Goal: Task Accomplishment & Management: Manage account settings

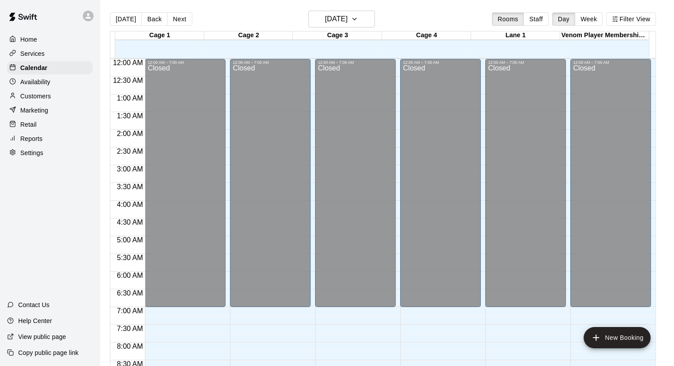
scroll to position [506, 0]
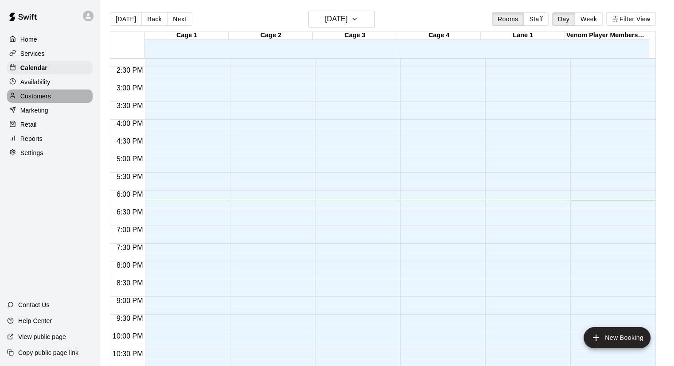
click at [35, 93] on div "Customers" at bounding box center [49, 95] width 85 height 13
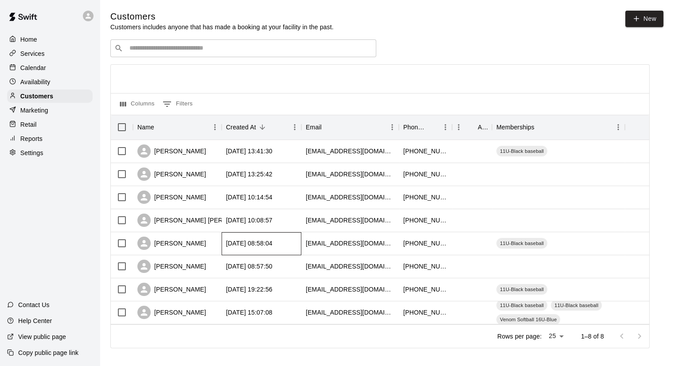
click at [225, 251] on div "[DATE] 08:58:04" at bounding box center [261, 243] width 80 height 23
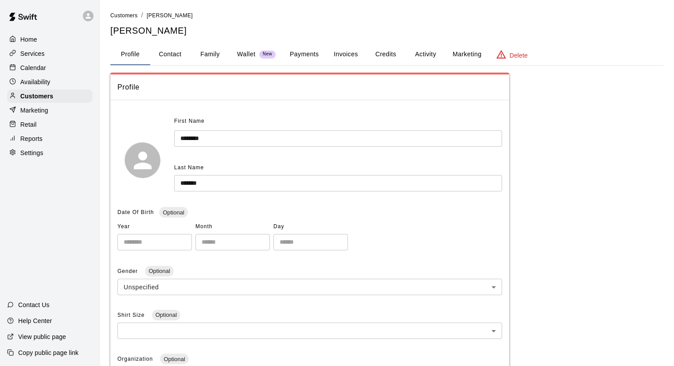
click at [34, 35] on p "Home" at bounding box center [28, 39] width 17 height 9
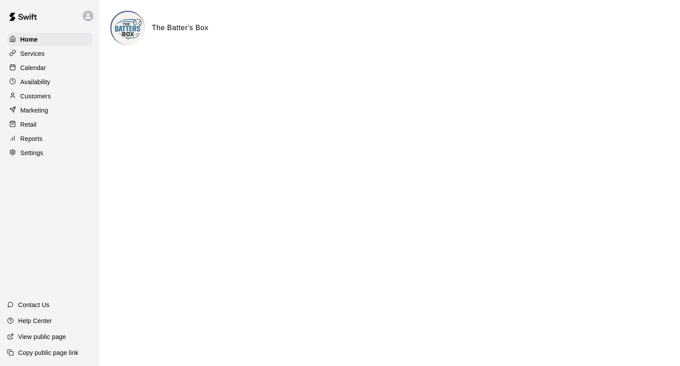
click at [23, 159] on div "Settings" at bounding box center [49, 152] width 85 height 13
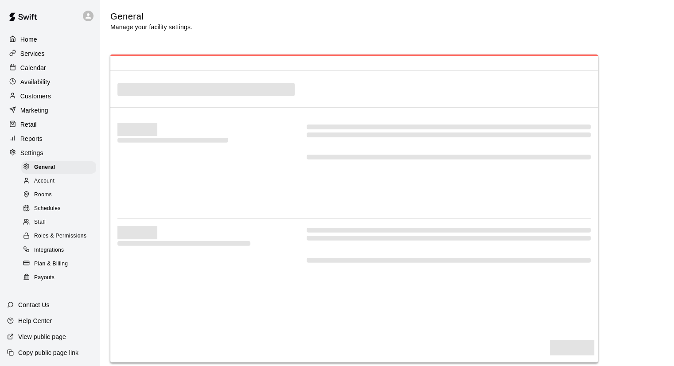
select select "**"
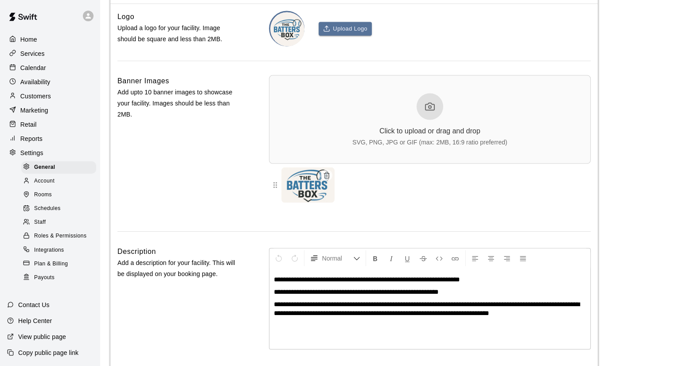
scroll to position [1960, 0]
click at [28, 52] on p "Services" at bounding box center [32, 53] width 24 height 9
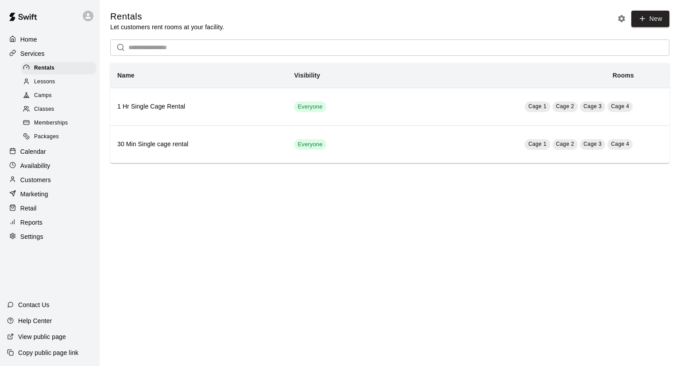
click at [52, 126] on span "Memberships" at bounding box center [51, 123] width 34 height 9
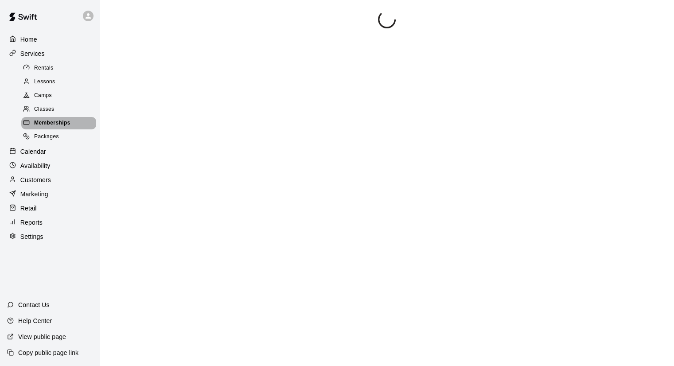
click at [52, 126] on span "Memberships" at bounding box center [52, 123] width 36 height 9
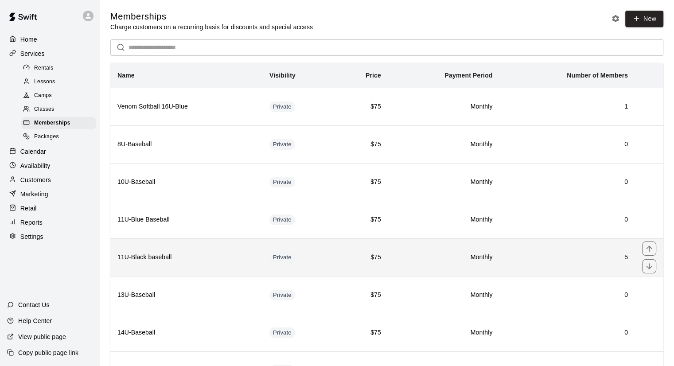
click at [194, 253] on h6 "11U-Black baseball" at bounding box center [186, 257] width 138 height 10
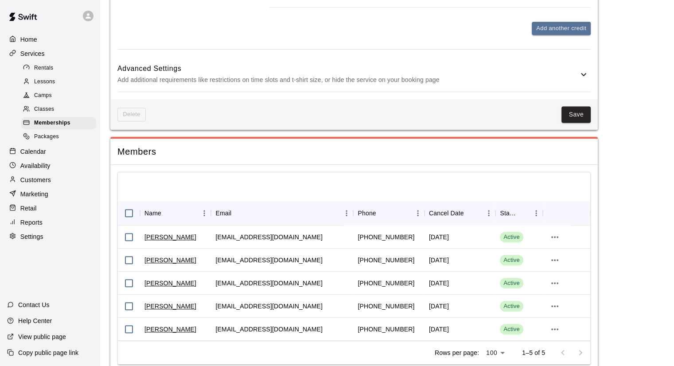
scroll to position [677, 0]
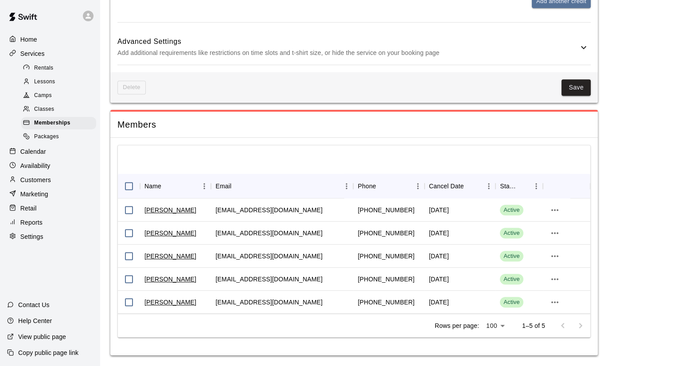
click at [36, 57] on p "Services" at bounding box center [32, 53] width 24 height 9
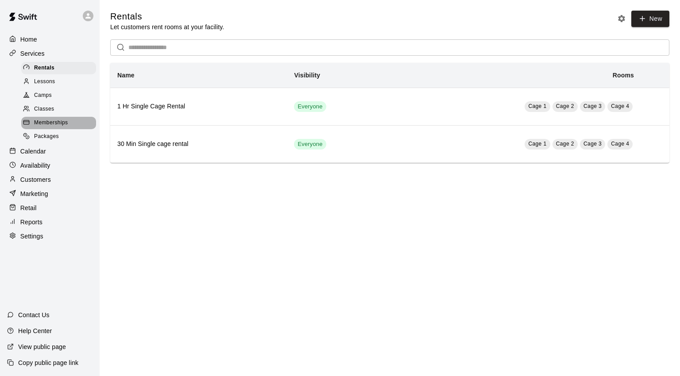
click at [36, 128] on span "Memberships" at bounding box center [51, 123] width 34 height 9
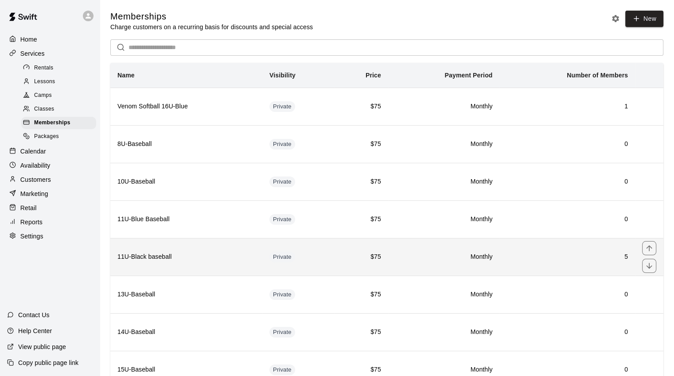
click at [147, 259] on h6 "11U-Black baseball" at bounding box center [186, 257] width 138 height 10
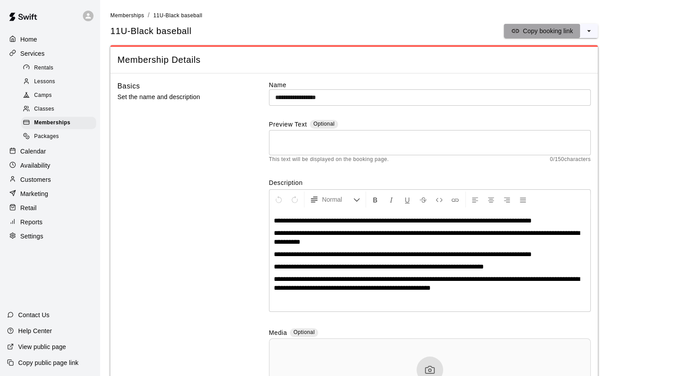
click at [570, 32] on p "Copy booking link" at bounding box center [548, 31] width 50 height 9
click at [543, 31] on p "Copy booking link" at bounding box center [548, 31] width 50 height 9
click at [37, 96] on span "Camps" at bounding box center [43, 95] width 18 height 9
click at [32, 182] on div "Customers" at bounding box center [49, 179] width 85 height 13
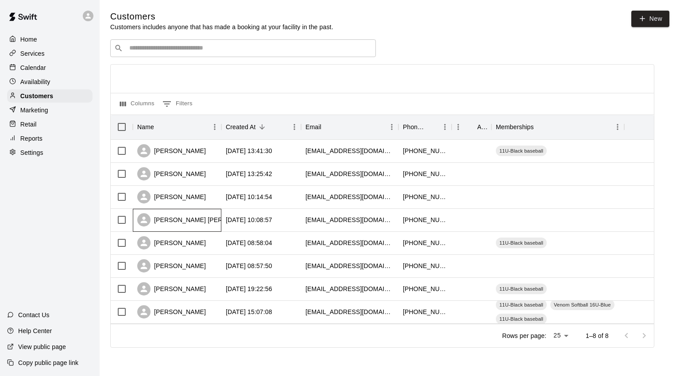
click at [163, 218] on div "[PERSON_NAME] [PERSON_NAME]" at bounding box center [198, 219] width 122 height 13
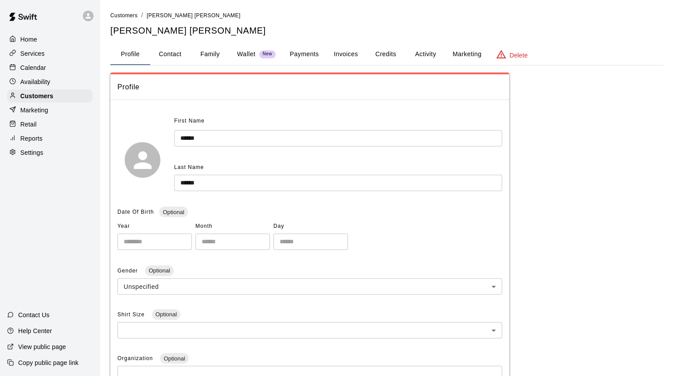
click at [241, 82] on span "Profile" at bounding box center [309, 87] width 384 height 12
click at [427, 54] on button "Activity" at bounding box center [425, 54] width 40 height 21
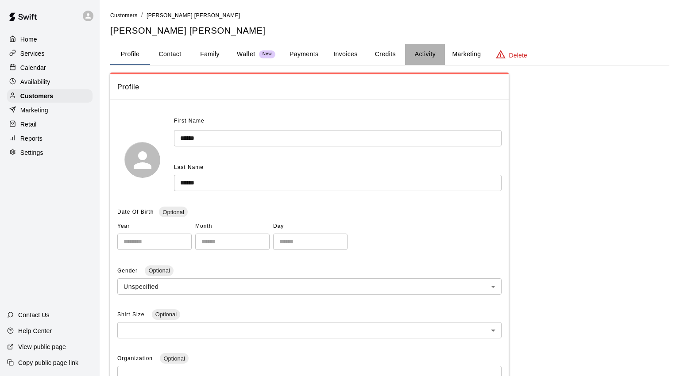
click at [427, 54] on button "Activity" at bounding box center [425, 54] width 40 height 21
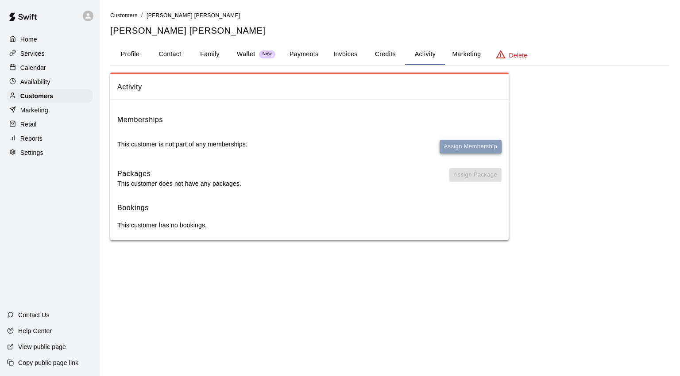
click at [466, 151] on button "Assign Membership" at bounding box center [471, 147] width 62 height 14
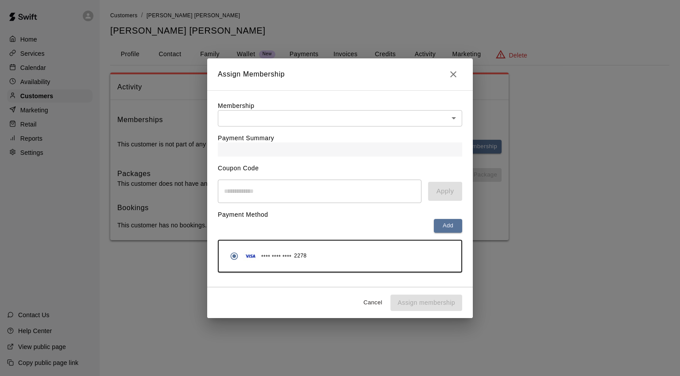
click at [315, 124] on body "Home Services Calendar Availability Customers Marketing Retail Reports Settings…" at bounding box center [340, 129] width 680 height 258
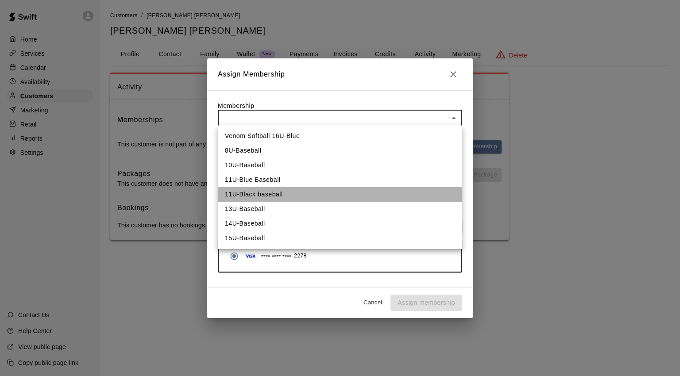
click at [275, 189] on li "11U-Black baseball" at bounding box center [340, 194] width 244 height 15
type input "**********"
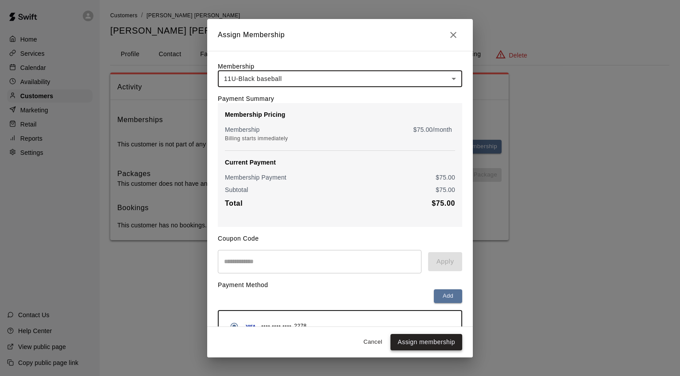
click at [402, 345] on button "Assign membership" at bounding box center [427, 342] width 72 height 16
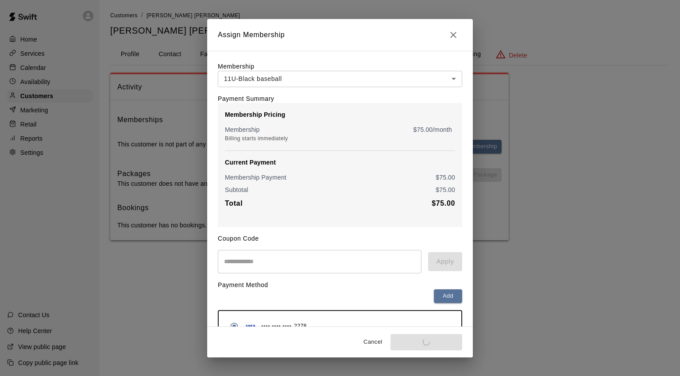
click at [402, 345] on div "Cancel Assign membership" at bounding box center [340, 342] width 266 height 31
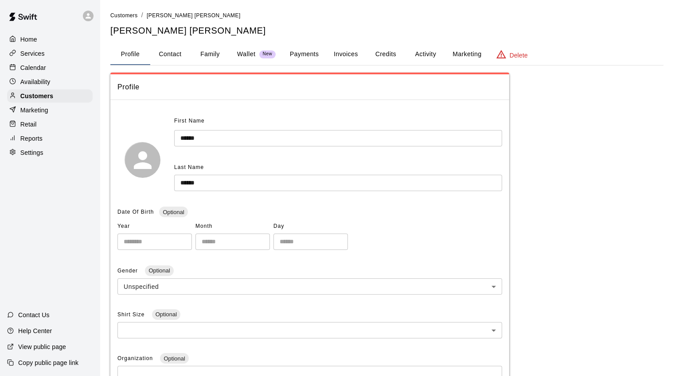
click at [418, 53] on button "Activity" at bounding box center [425, 54] width 40 height 21
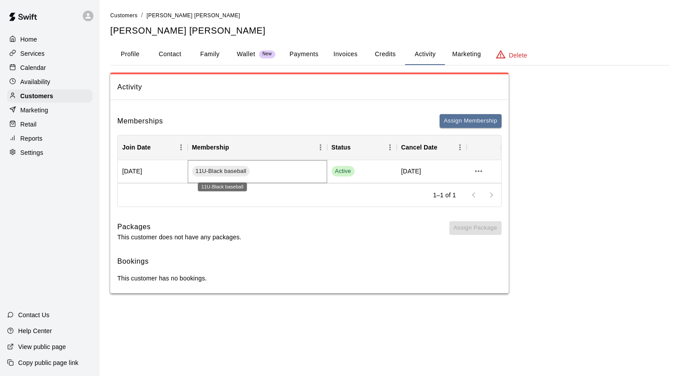
click at [206, 167] on span "11U-Black baseball" at bounding box center [221, 171] width 58 height 8
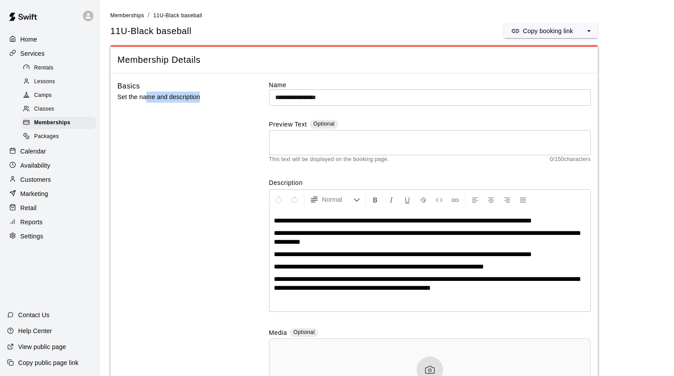
drag, startPoint x: 206, startPoint y: 167, endPoint x: 134, endPoint y: 74, distance: 118.0
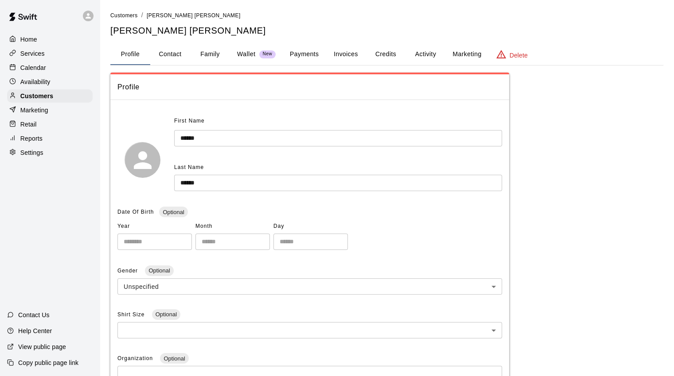
click at [426, 53] on button "Activity" at bounding box center [425, 54] width 40 height 21
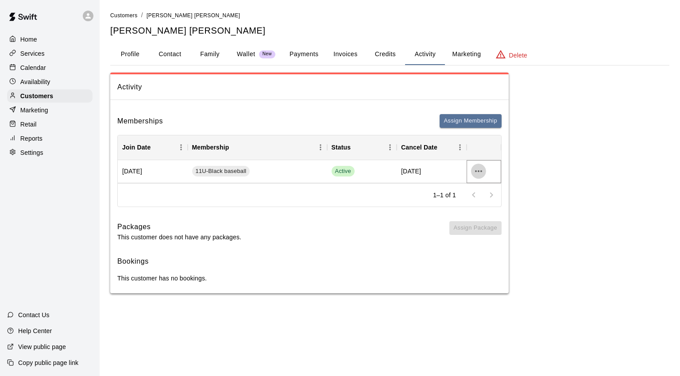
click at [473, 169] on icon "more actions" at bounding box center [478, 171] width 11 height 11
click at [484, 187] on li "View details" at bounding box center [496, 189] width 50 height 15
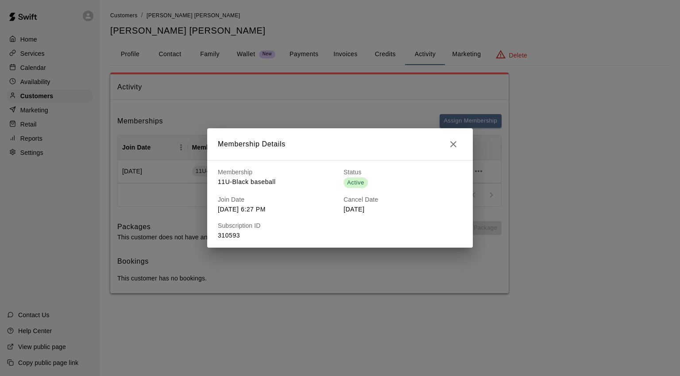
click at [450, 143] on icon "button" at bounding box center [453, 144] width 11 height 11
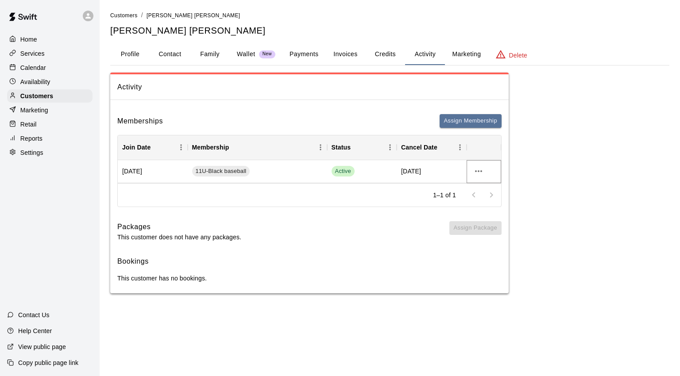
click at [478, 167] on icon "more actions" at bounding box center [478, 171] width 11 height 11
click at [549, 141] on div at bounding box center [340, 188] width 680 height 376
click at [482, 171] on icon "more actions" at bounding box center [478, 172] width 7 height 2
click at [488, 202] on li "Cancel" at bounding box center [496, 204] width 50 height 15
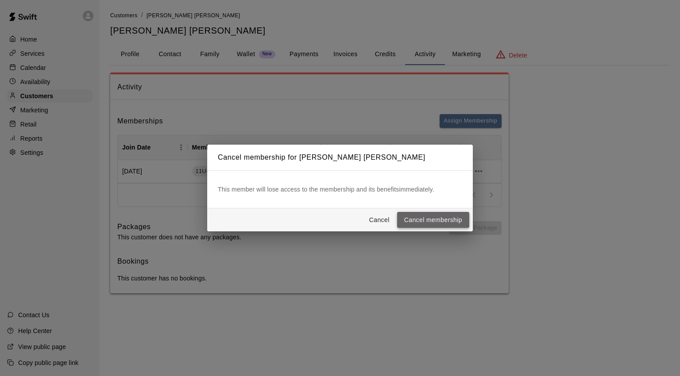
click at [426, 220] on button "Cancel membership" at bounding box center [433, 220] width 72 height 16
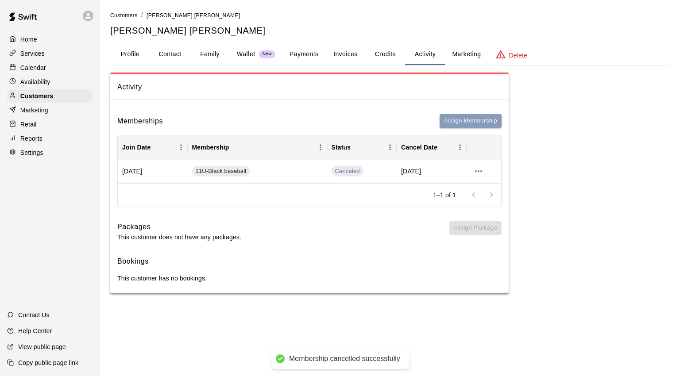
click at [453, 117] on button "Assign Membership" at bounding box center [471, 121] width 62 height 14
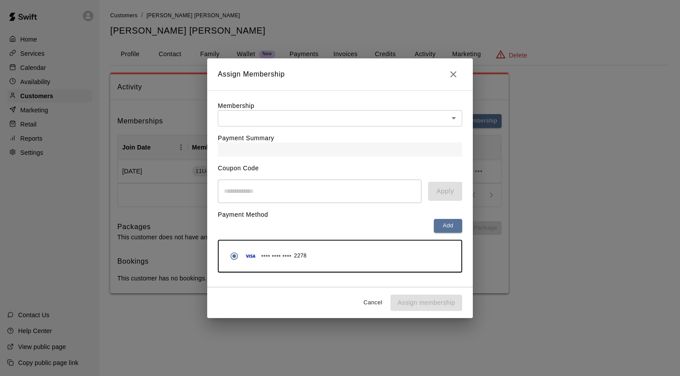
click at [430, 118] on body "Home Services Calendar Availability Customers Marketing Retail Reports Settings…" at bounding box center [340, 155] width 680 height 311
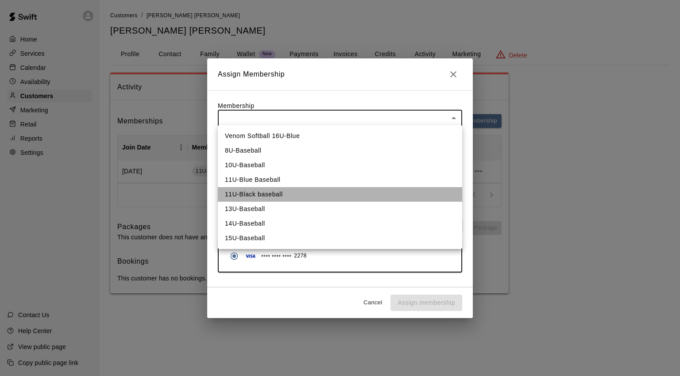
click at [248, 195] on li "11U-Black baseball" at bounding box center [340, 194] width 244 height 15
type input "**********"
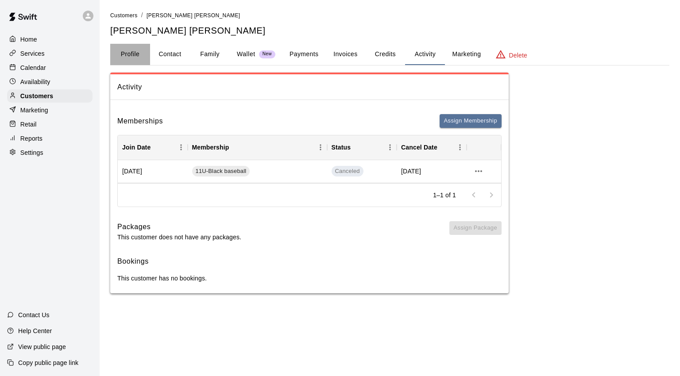
click at [128, 52] on button "Profile" at bounding box center [130, 54] width 40 height 21
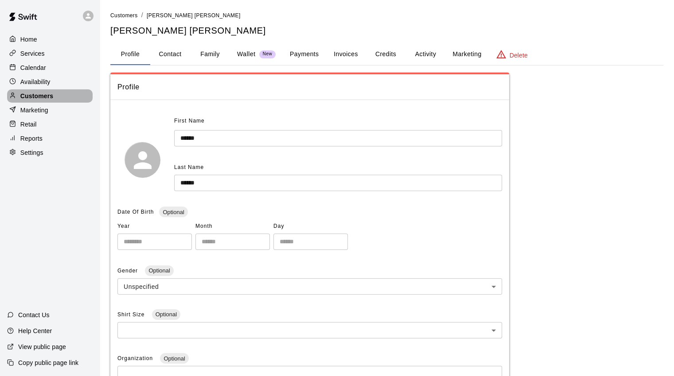
click at [41, 100] on p "Customers" at bounding box center [36, 96] width 33 height 9
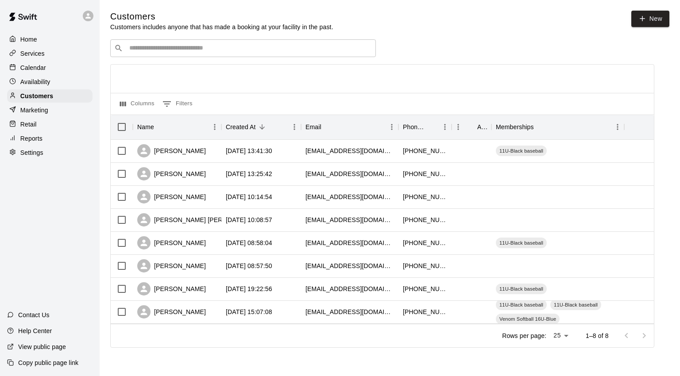
click at [35, 112] on p "Marketing" at bounding box center [34, 110] width 28 height 9
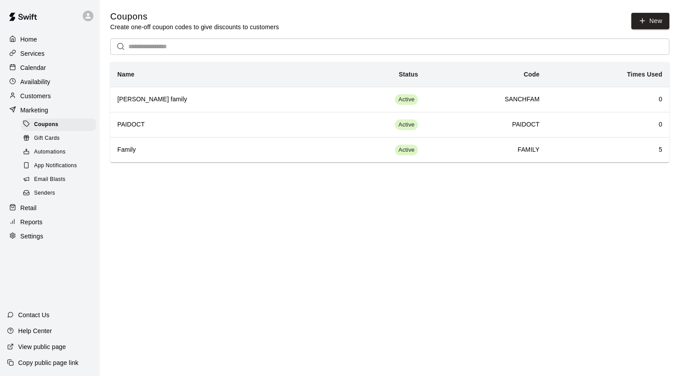
click at [34, 58] on p "Services" at bounding box center [32, 53] width 24 height 9
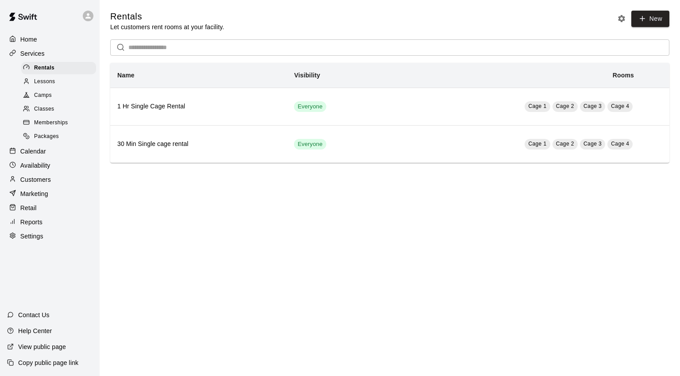
click at [40, 124] on span "Memberships" at bounding box center [51, 123] width 34 height 9
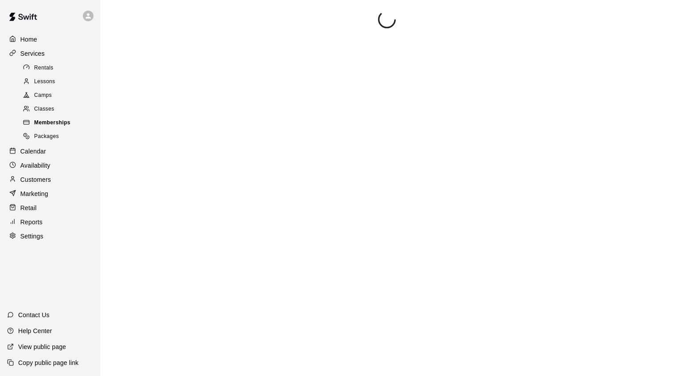
click at [40, 124] on span "Memberships" at bounding box center [52, 123] width 36 height 9
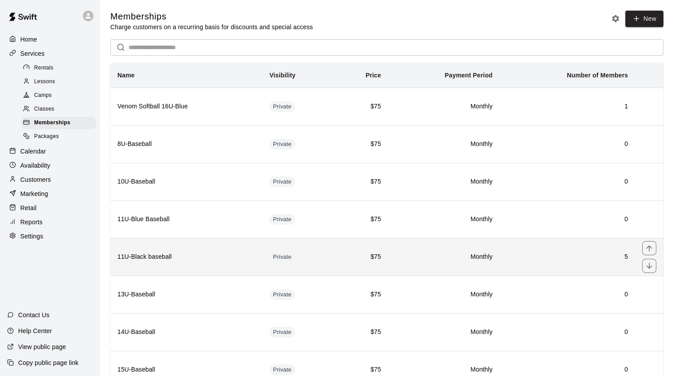
click at [182, 256] on h6 "11U-Black baseball" at bounding box center [186, 257] width 138 height 10
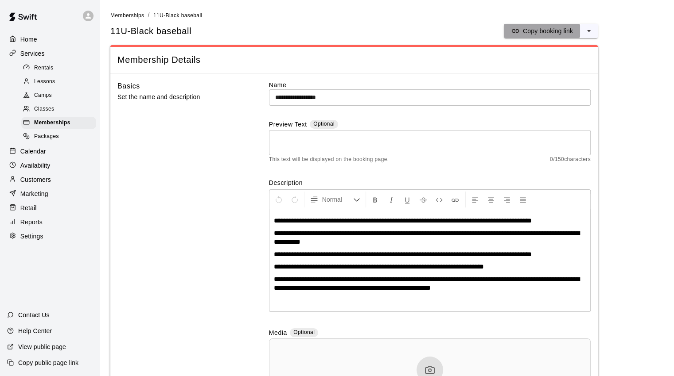
click at [525, 34] on p "Copy booking link" at bounding box center [548, 31] width 50 height 9
